Goal: Find contact information: Find contact information

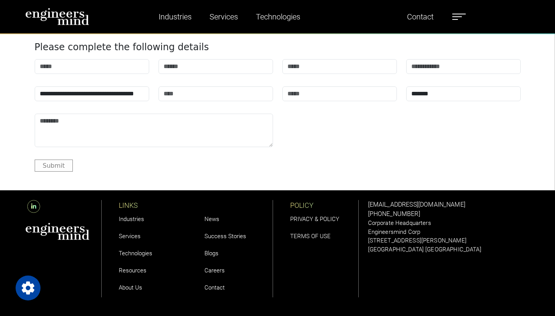
scroll to position [2723, 0]
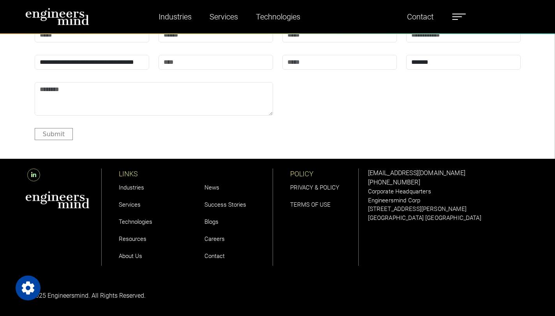
click at [215, 239] on link "Careers" at bounding box center [215, 239] width 20 height 7
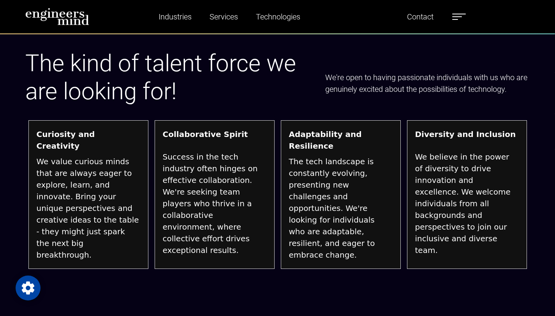
scroll to position [1741, 0]
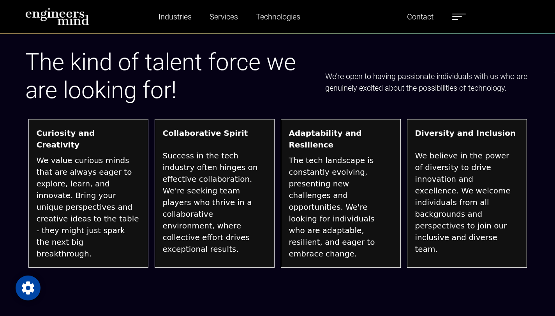
click at [463, 13] on label at bounding box center [459, 17] width 14 height 10
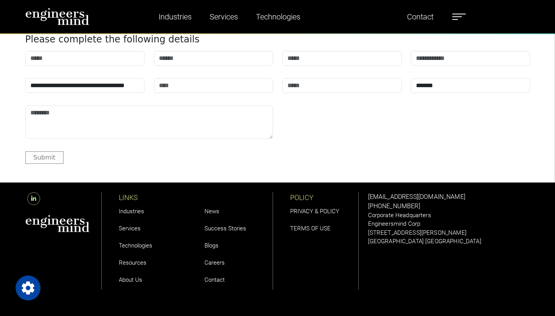
scroll to position [944, 0]
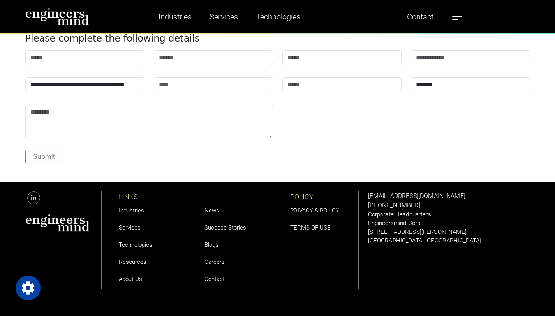
click at [130, 282] on link "About Us" at bounding box center [130, 279] width 23 height 7
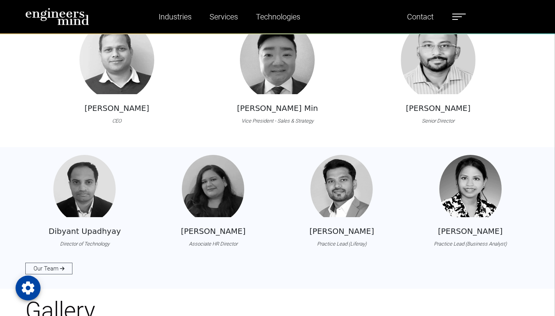
scroll to position [719, 0]
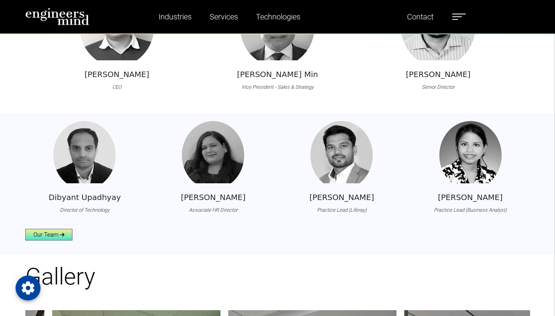
click at [47, 239] on link "Our Team" at bounding box center [48, 235] width 47 height 12
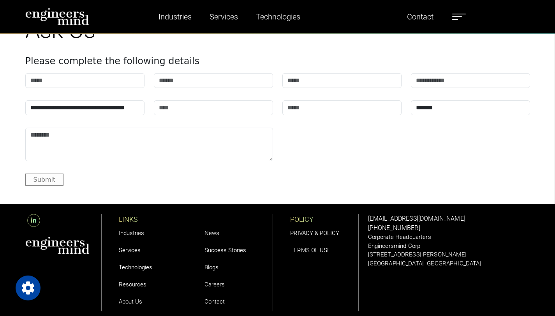
scroll to position [2643, 0]
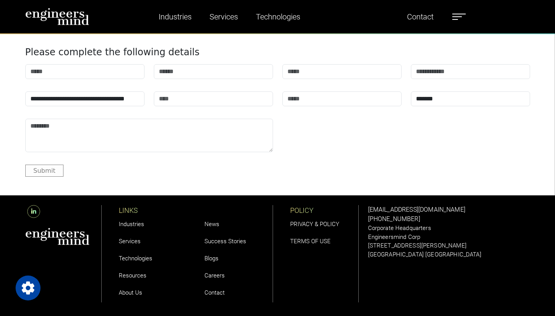
click at [231, 238] on link "Success Stories" at bounding box center [226, 241] width 42 height 7
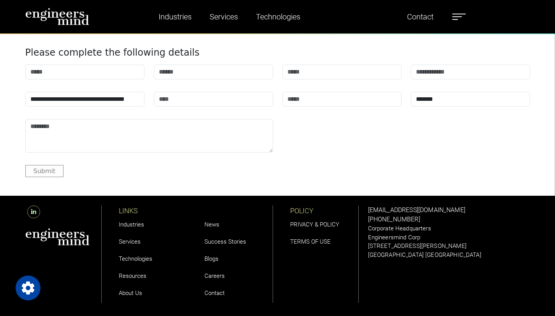
scroll to position [1304, 0]
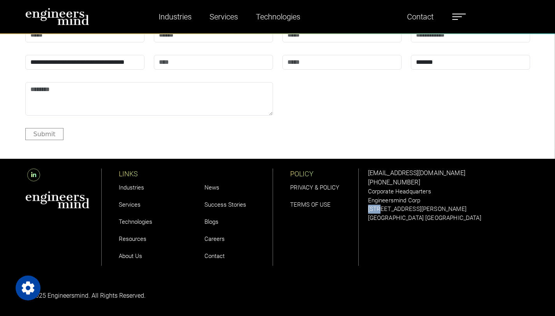
drag, startPoint x: 433, startPoint y: 200, endPoint x: 379, endPoint y: 205, distance: 54.0
click at [379, 205] on div "[EMAIL_ADDRESS][DOMAIN_NAME] [PHONE_NUMBER] Corporate Headquarters Engineersmin…" at bounding box center [449, 196] width 162 height 54
click at [379, 205] on p "[STREET_ADDRESS][PERSON_NAME]" at bounding box center [449, 209] width 162 height 9
drag, startPoint x: 369, startPoint y: 208, endPoint x: 475, endPoint y: 208, distance: 105.6
click at [475, 208] on p "[STREET_ADDRESS][PERSON_NAME]" at bounding box center [449, 209] width 162 height 9
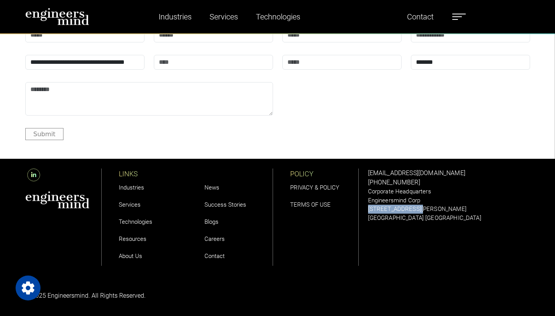
click at [475, 208] on p "[STREET_ADDRESS][PERSON_NAME]" at bounding box center [449, 209] width 162 height 9
